Goal: Task Accomplishment & Management: Manage account settings

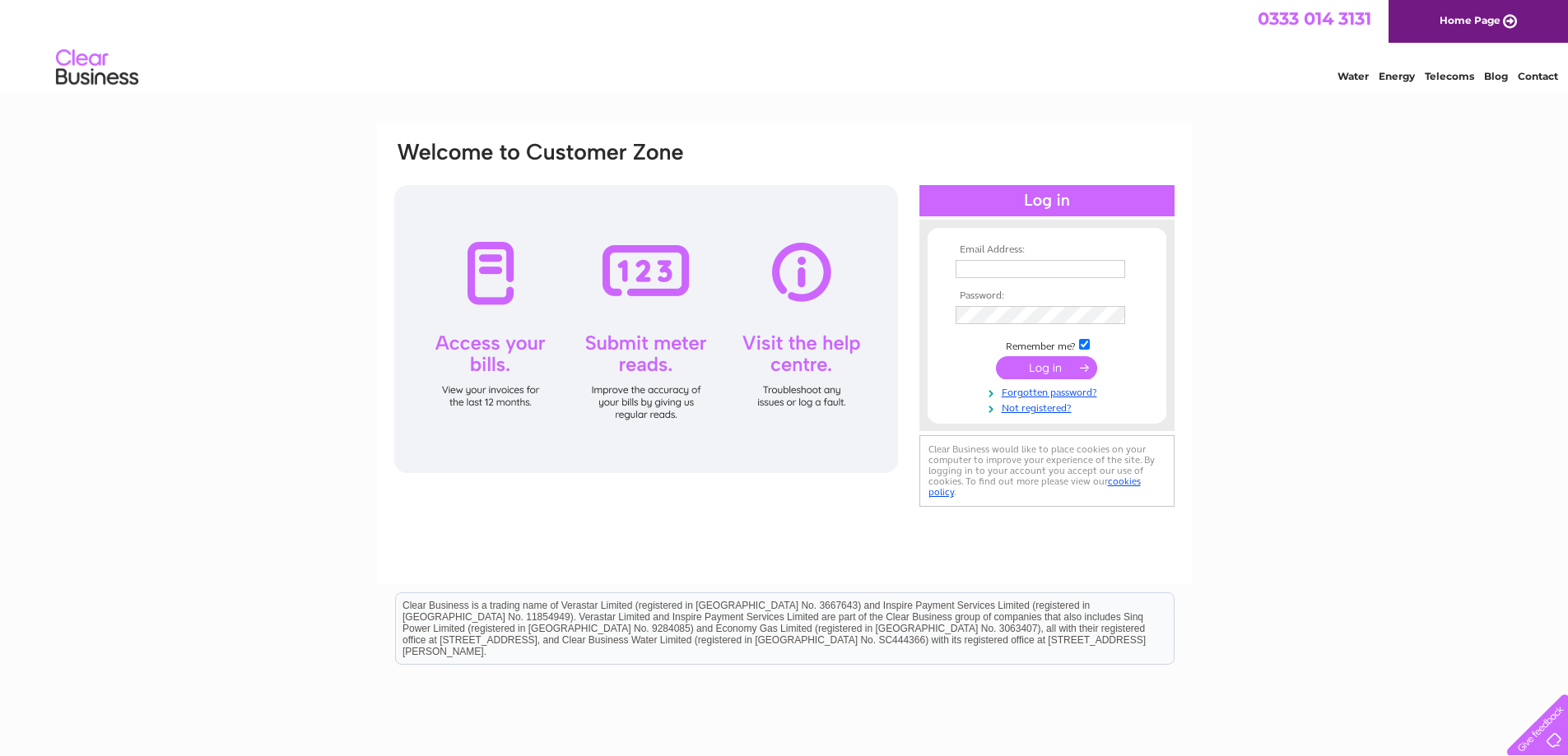
type input "claire.oates@adcoproducts.co.uk"
click at [1034, 365] on input "submit" at bounding box center [1047, 368] width 101 height 23
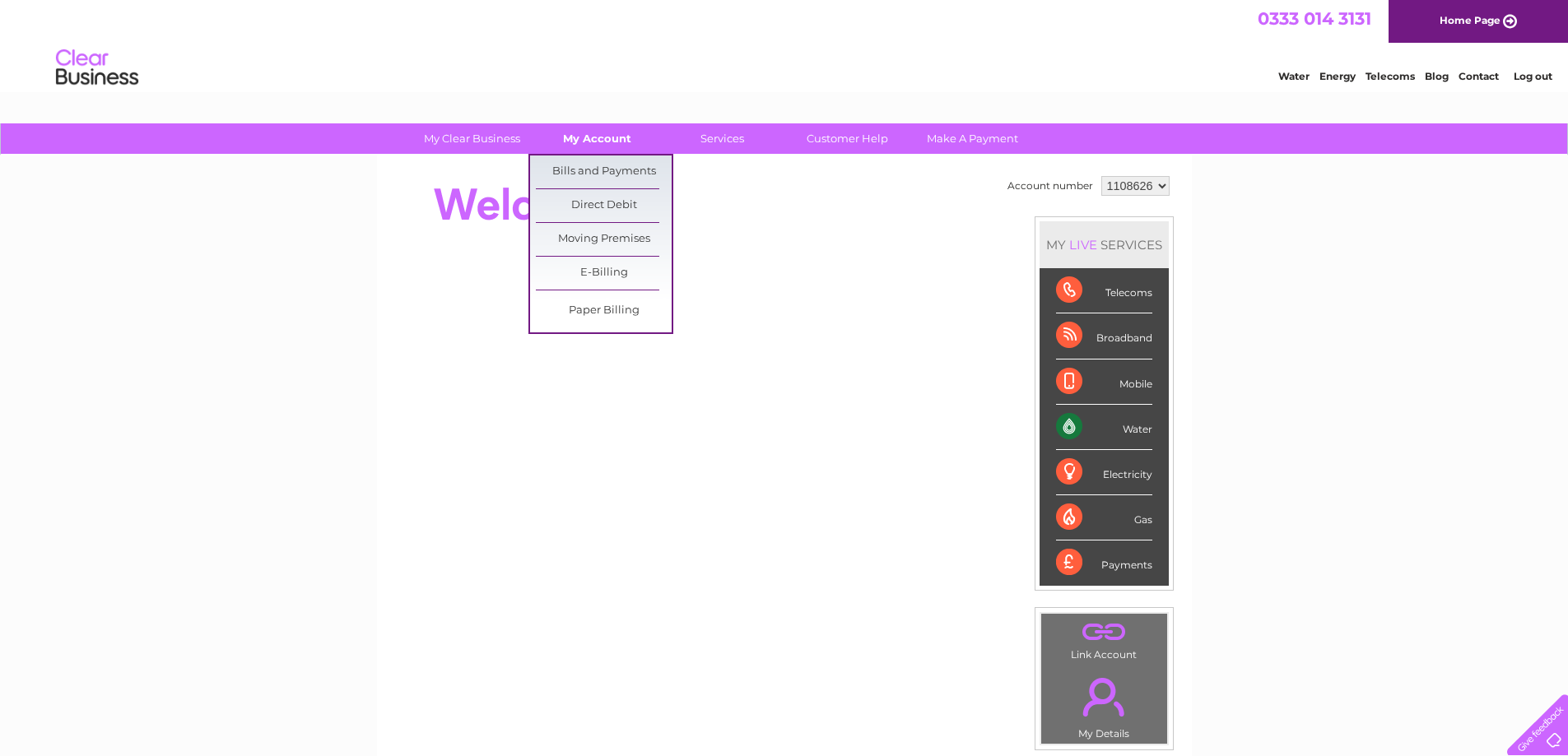
click at [578, 136] on link "My Account" at bounding box center [596, 138] width 136 height 31
click at [583, 168] on link "Bills and Payments" at bounding box center [603, 171] width 136 height 33
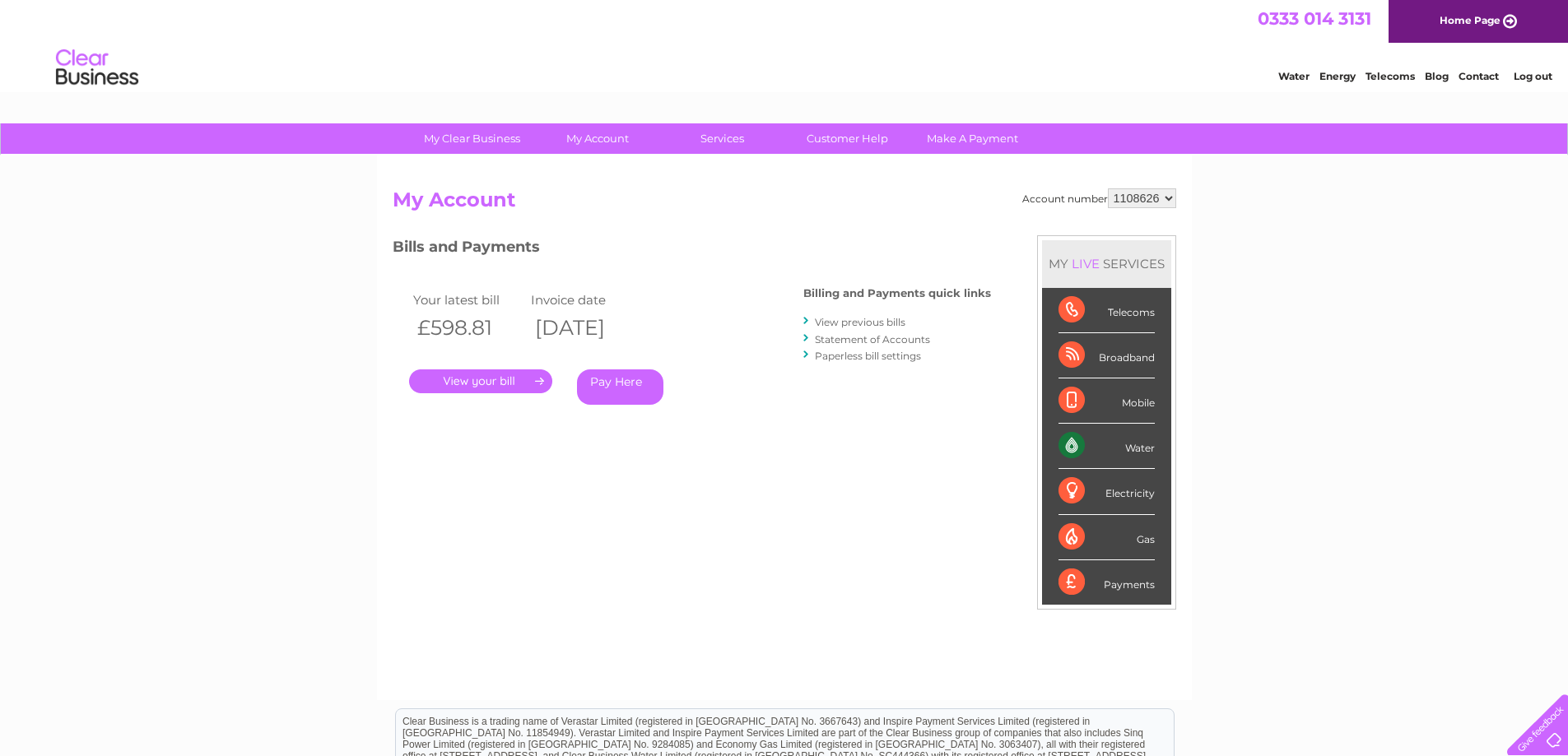
click at [494, 378] on link "." at bounding box center [480, 381] width 143 height 23
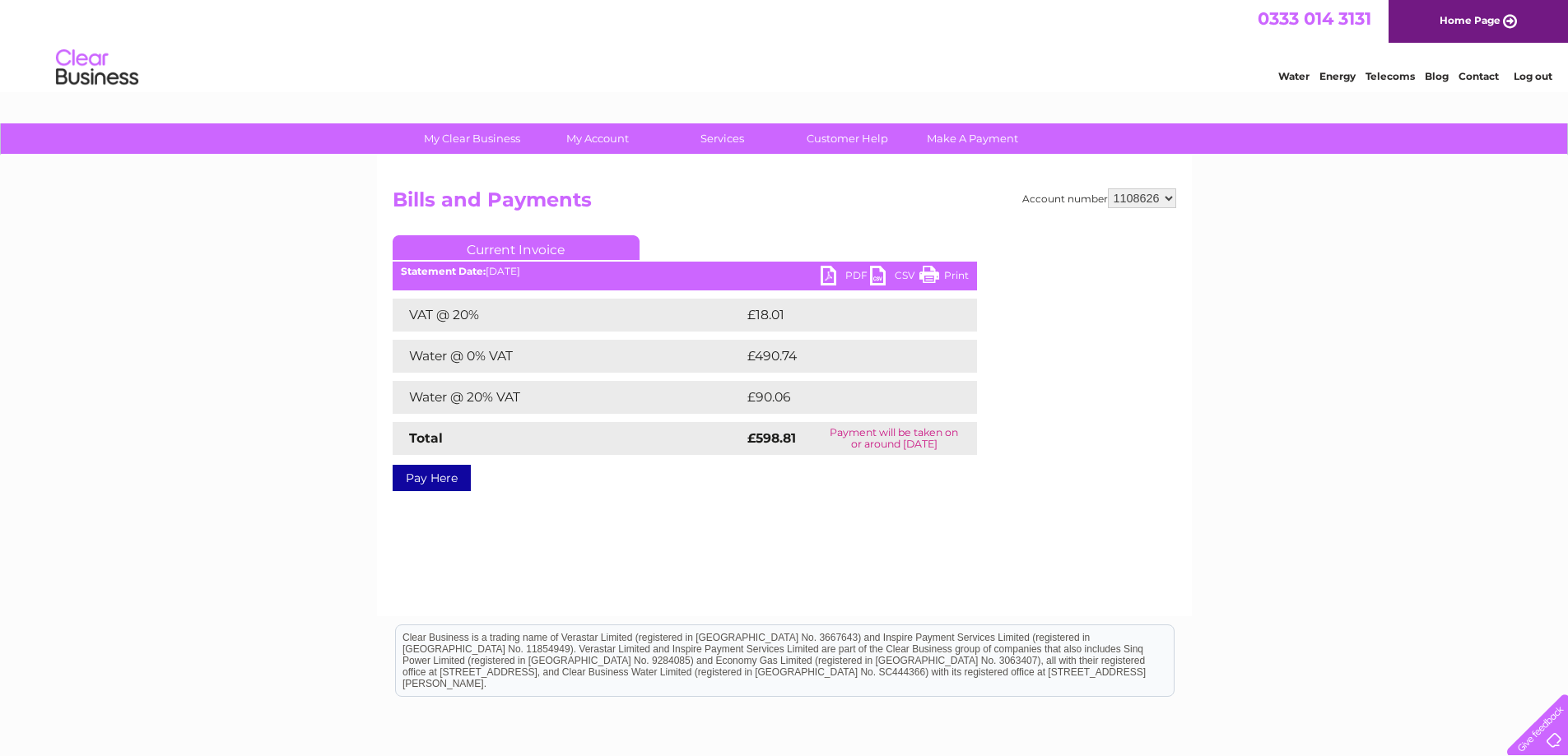
click at [828, 274] on link "PDF" at bounding box center [845, 277] width 50 height 23
